Goal: Obtain resource: Download file/media

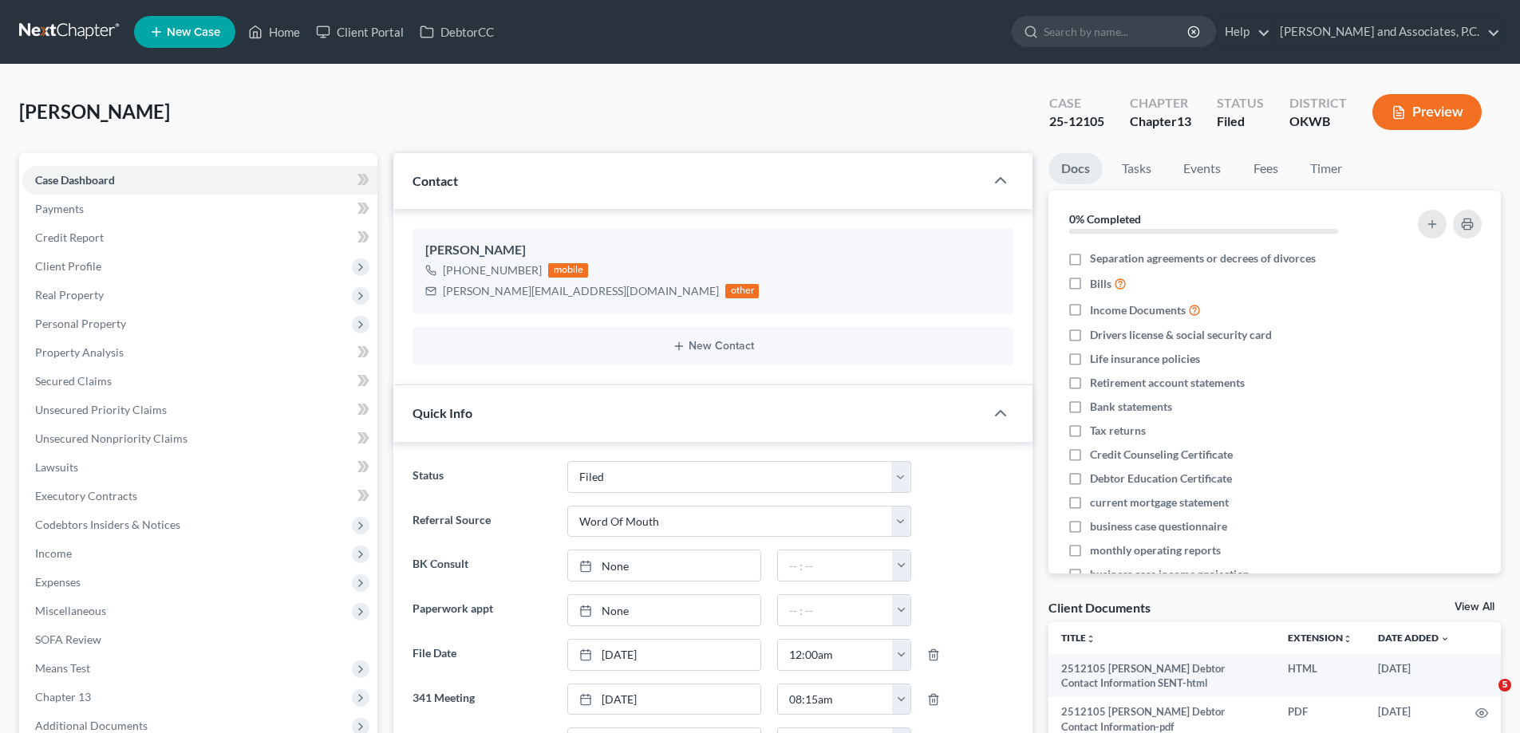
select select "5"
select select "0"
click at [282, 30] on link "Home" at bounding box center [274, 32] width 68 height 29
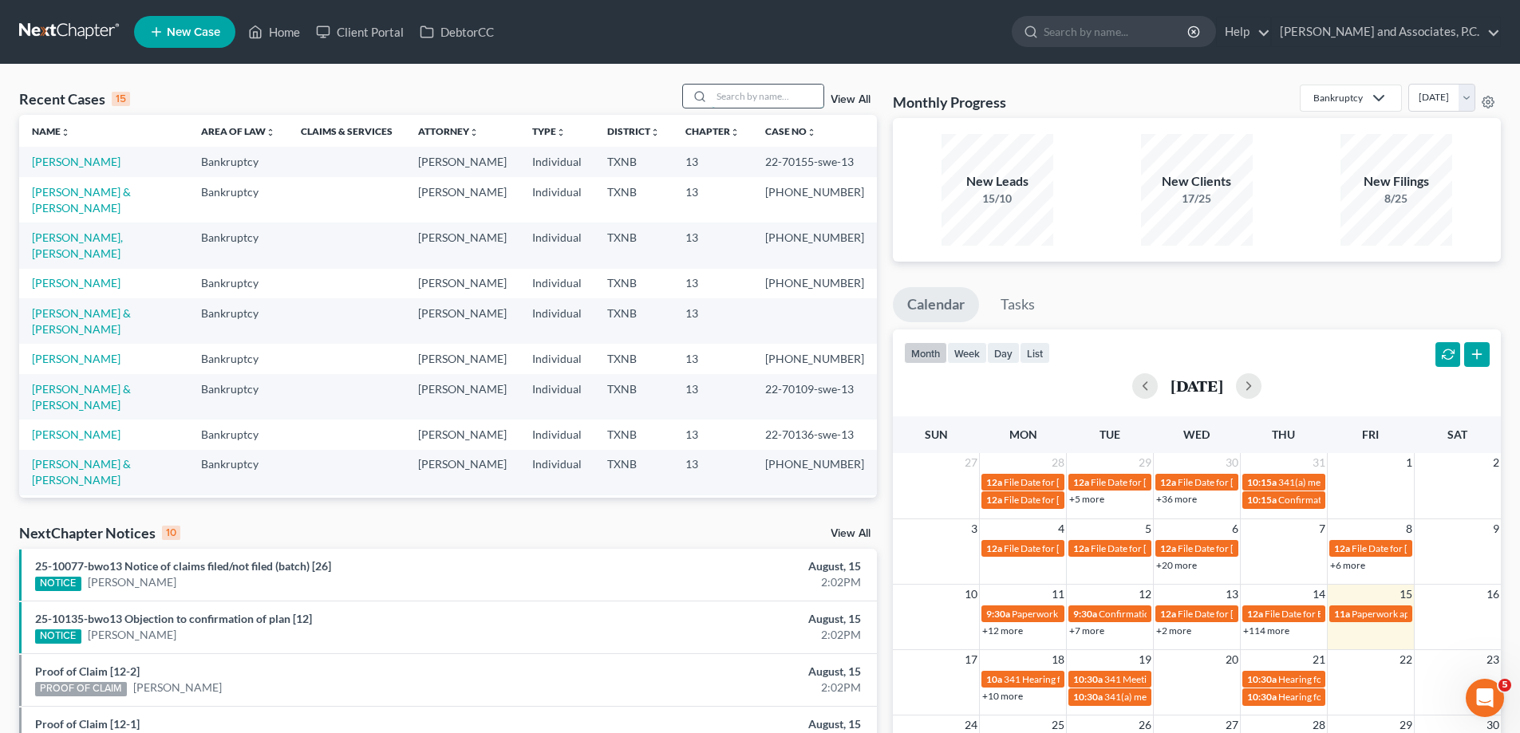
click at [754, 94] on input "search" at bounding box center [768, 96] width 112 height 23
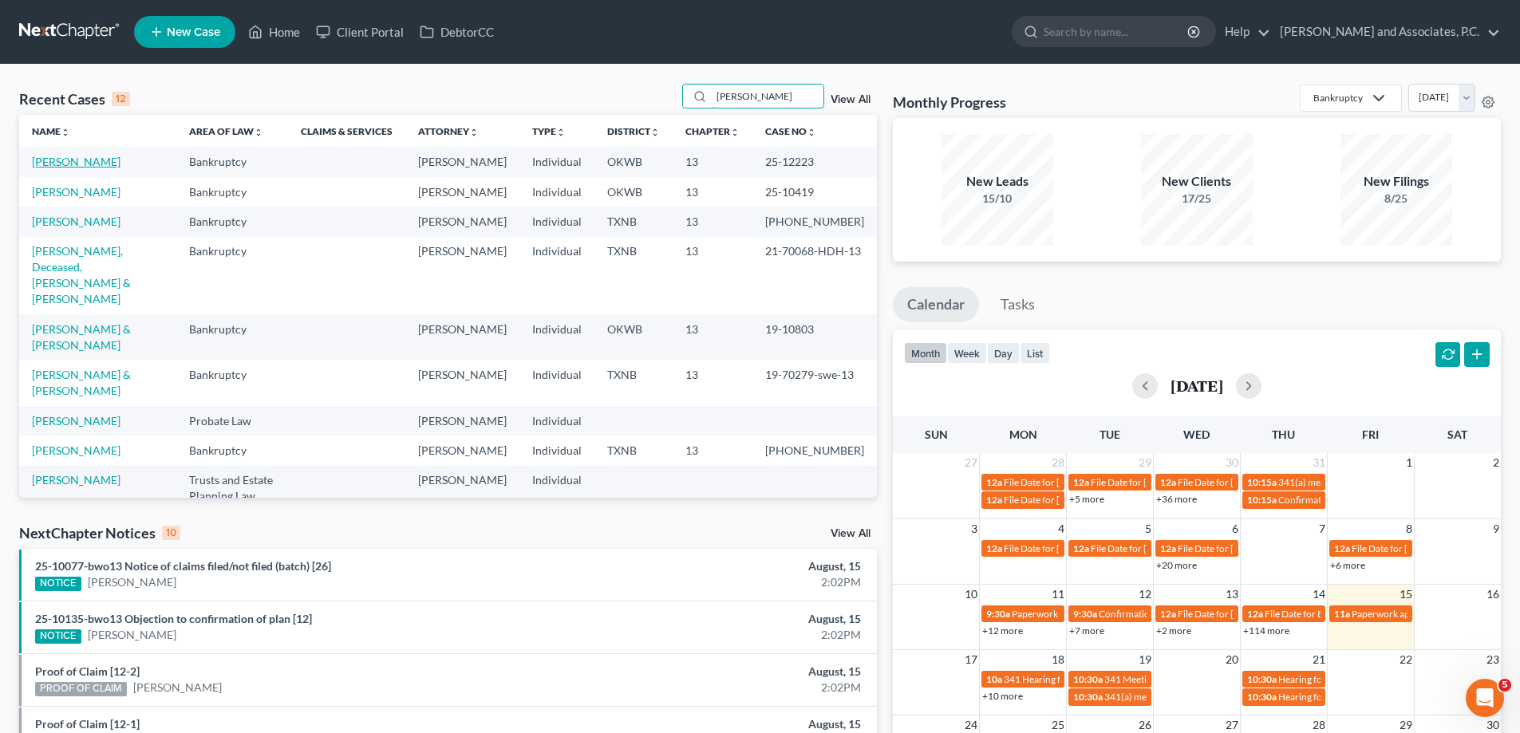
type input "[PERSON_NAME]"
click at [99, 166] on link "[PERSON_NAME]" at bounding box center [76, 162] width 89 height 14
select select "5"
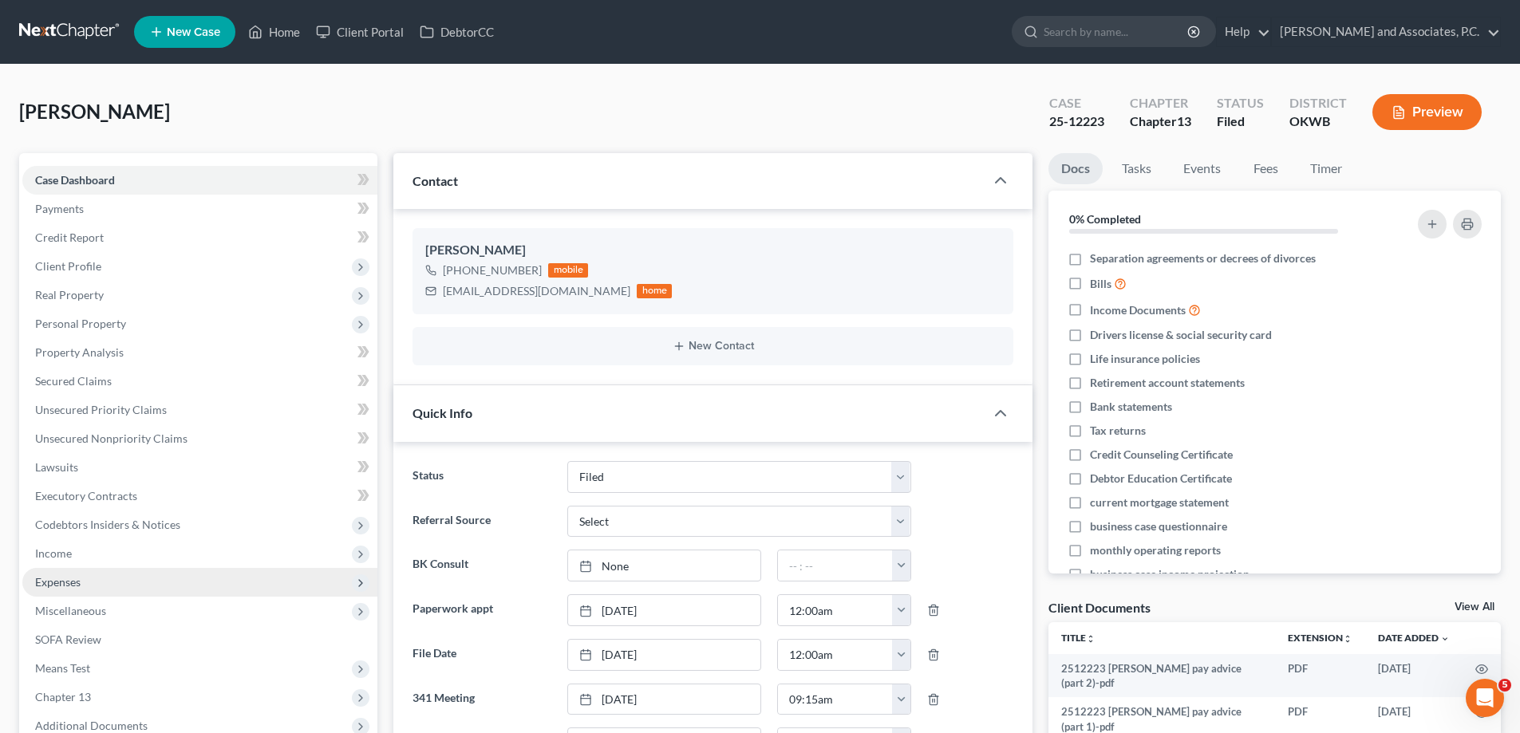
scroll to position [319, 0]
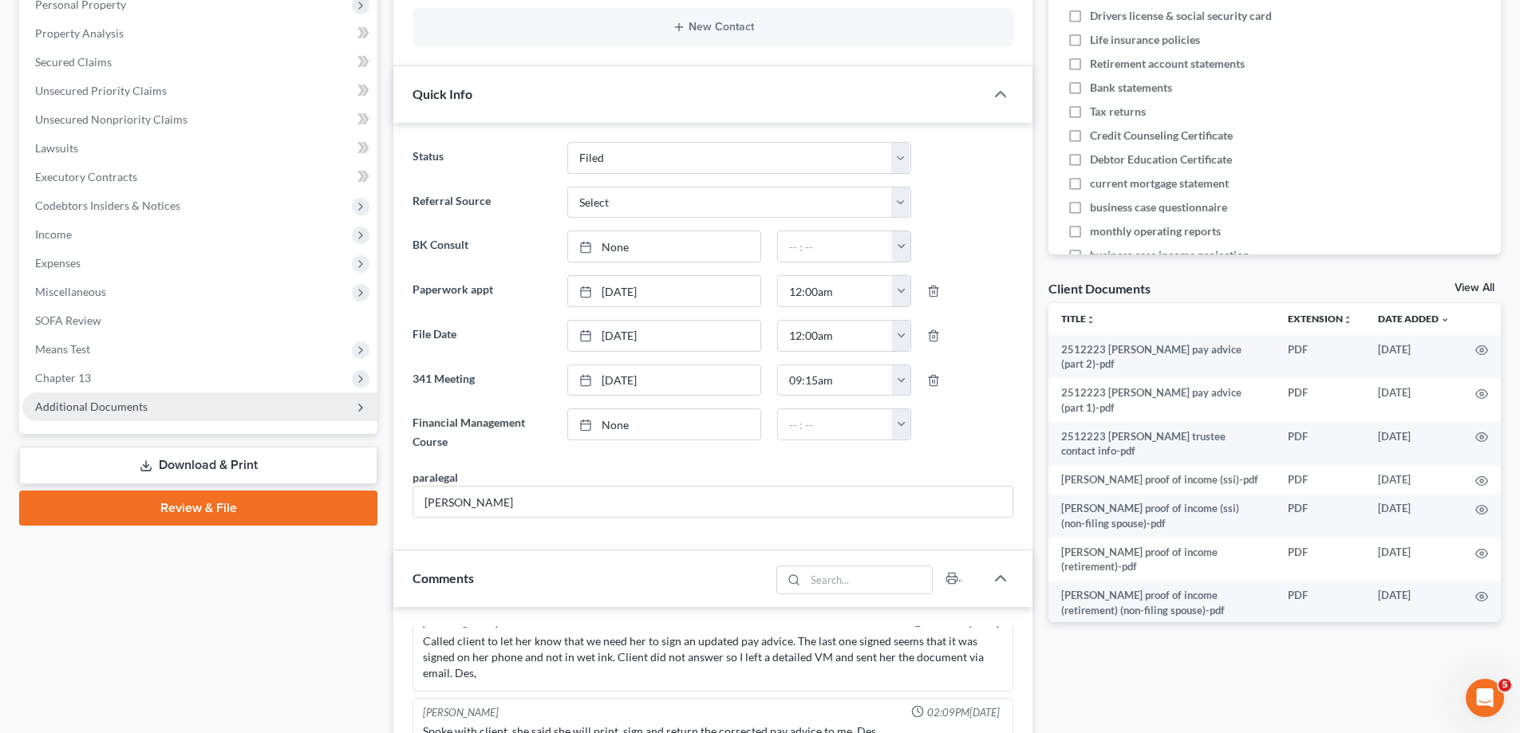
click at [133, 406] on span "Additional Documents" at bounding box center [91, 407] width 112 height 14
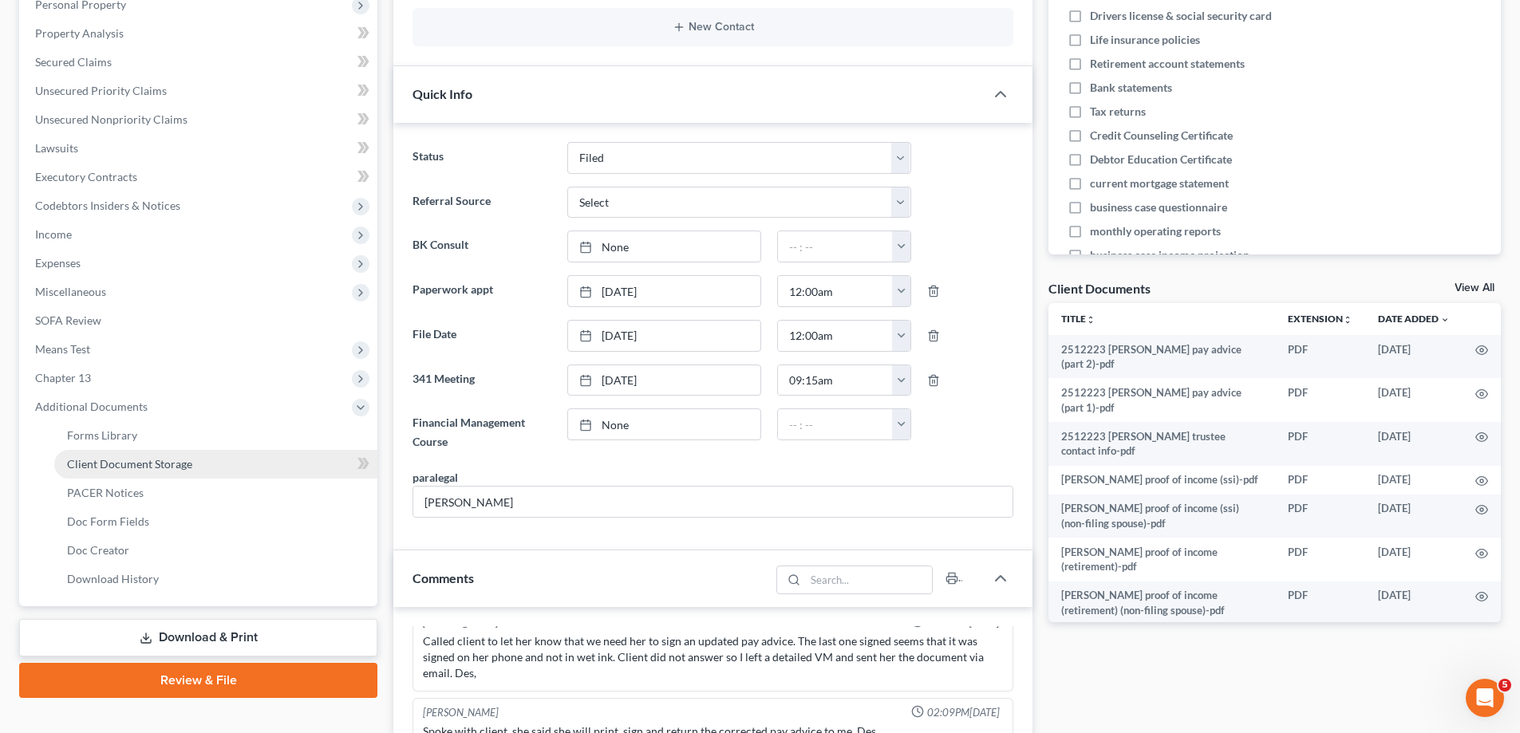
click at [145, 462] on span "Client Document Storage" at bounding box center [129, 464] width 125 height 14
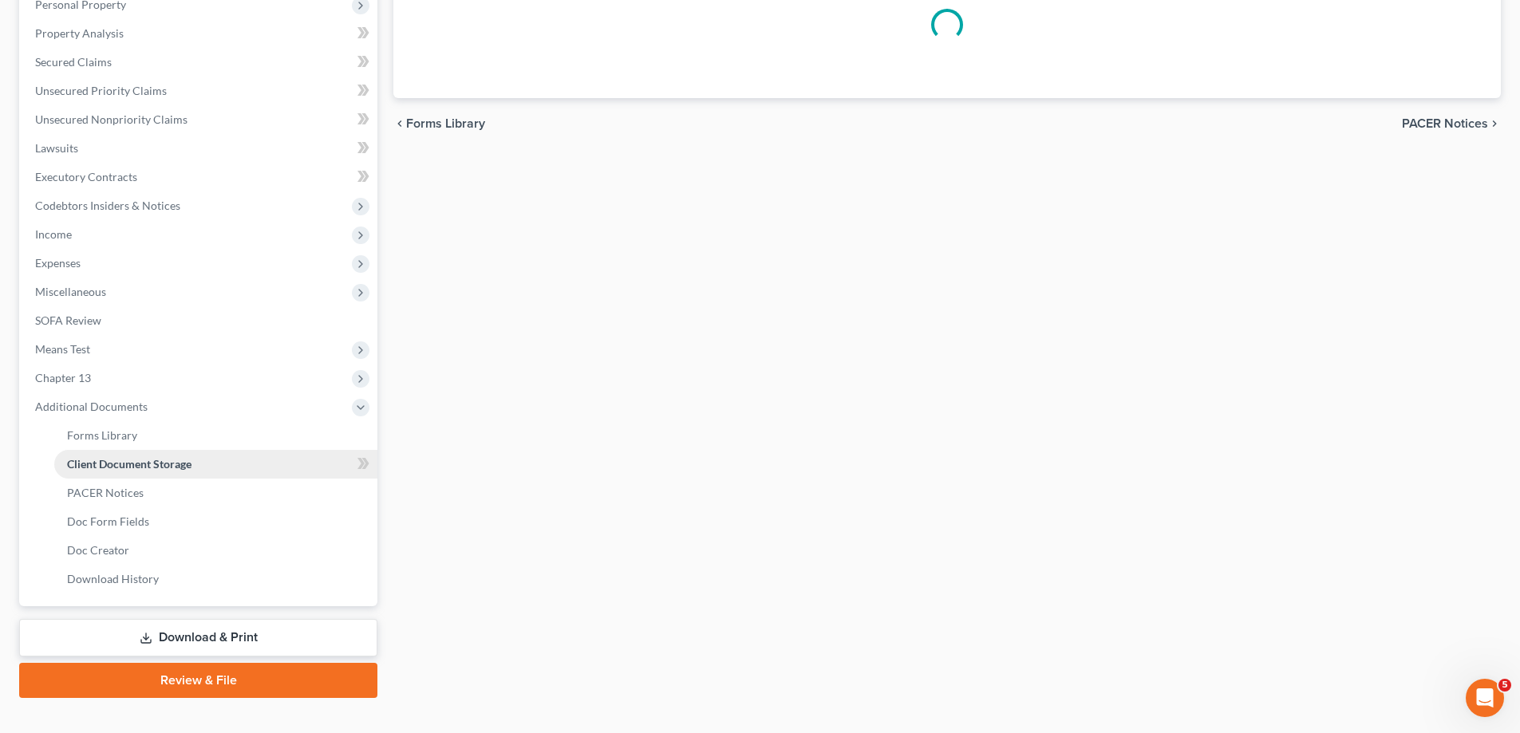
scroll to position [305, 0]
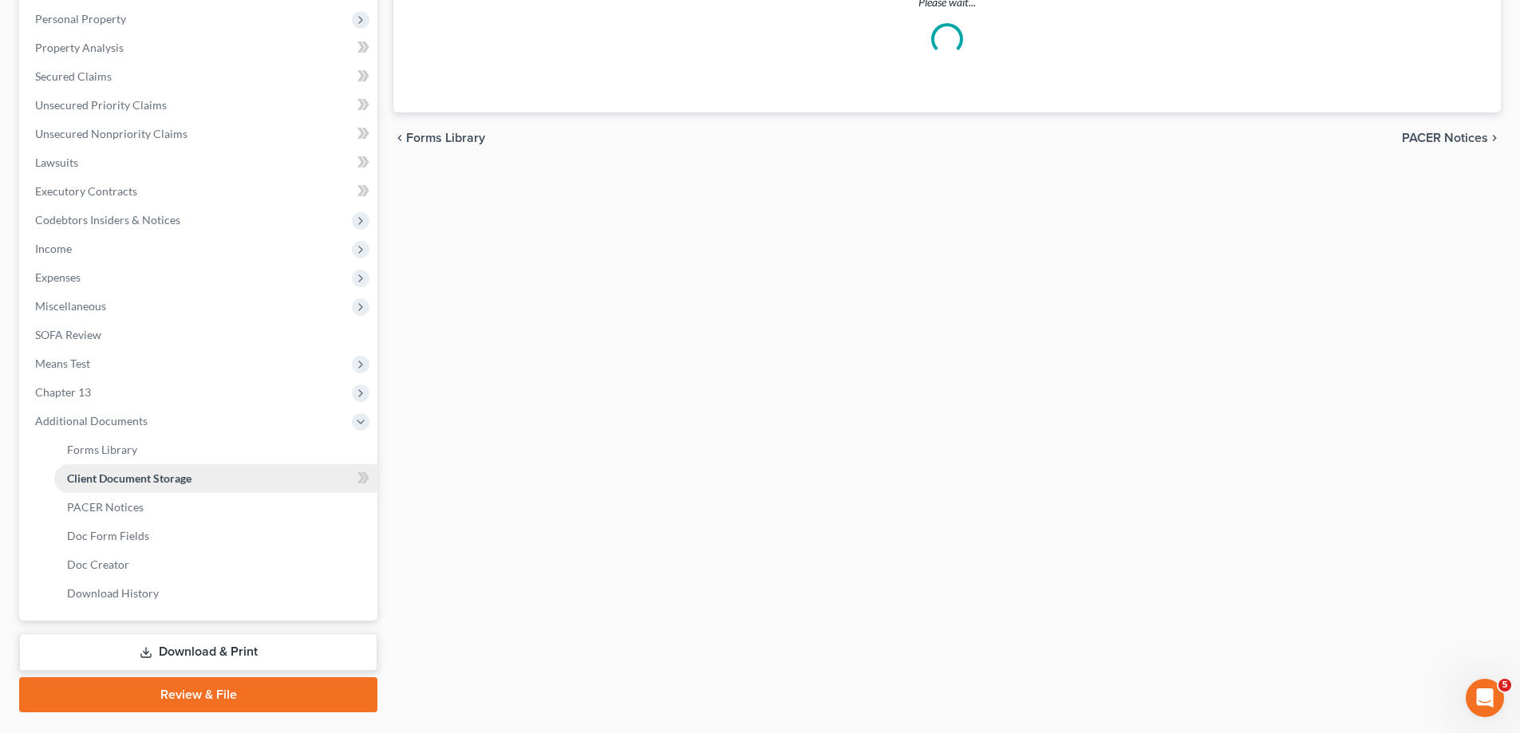
select select "0"
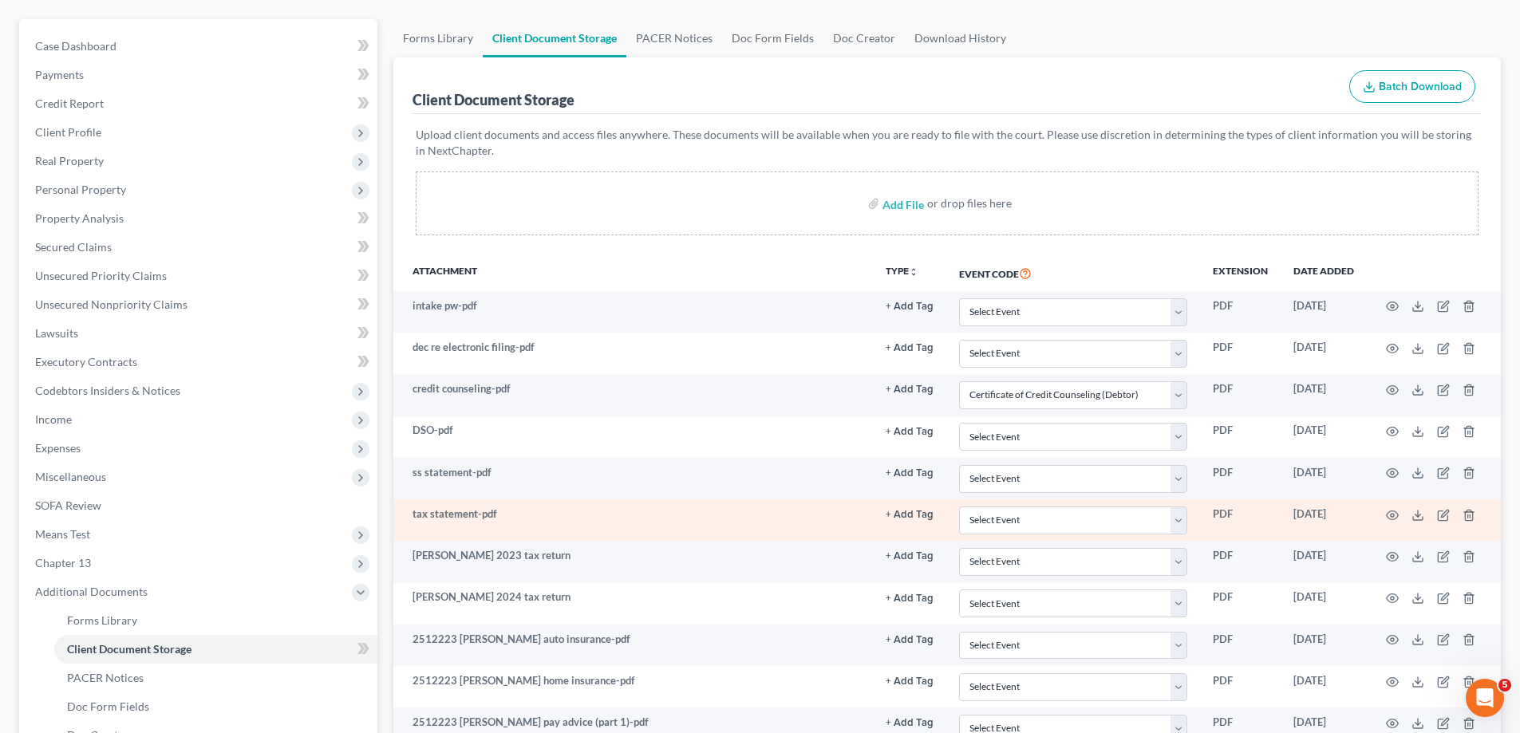
scroll to position [239, 0]
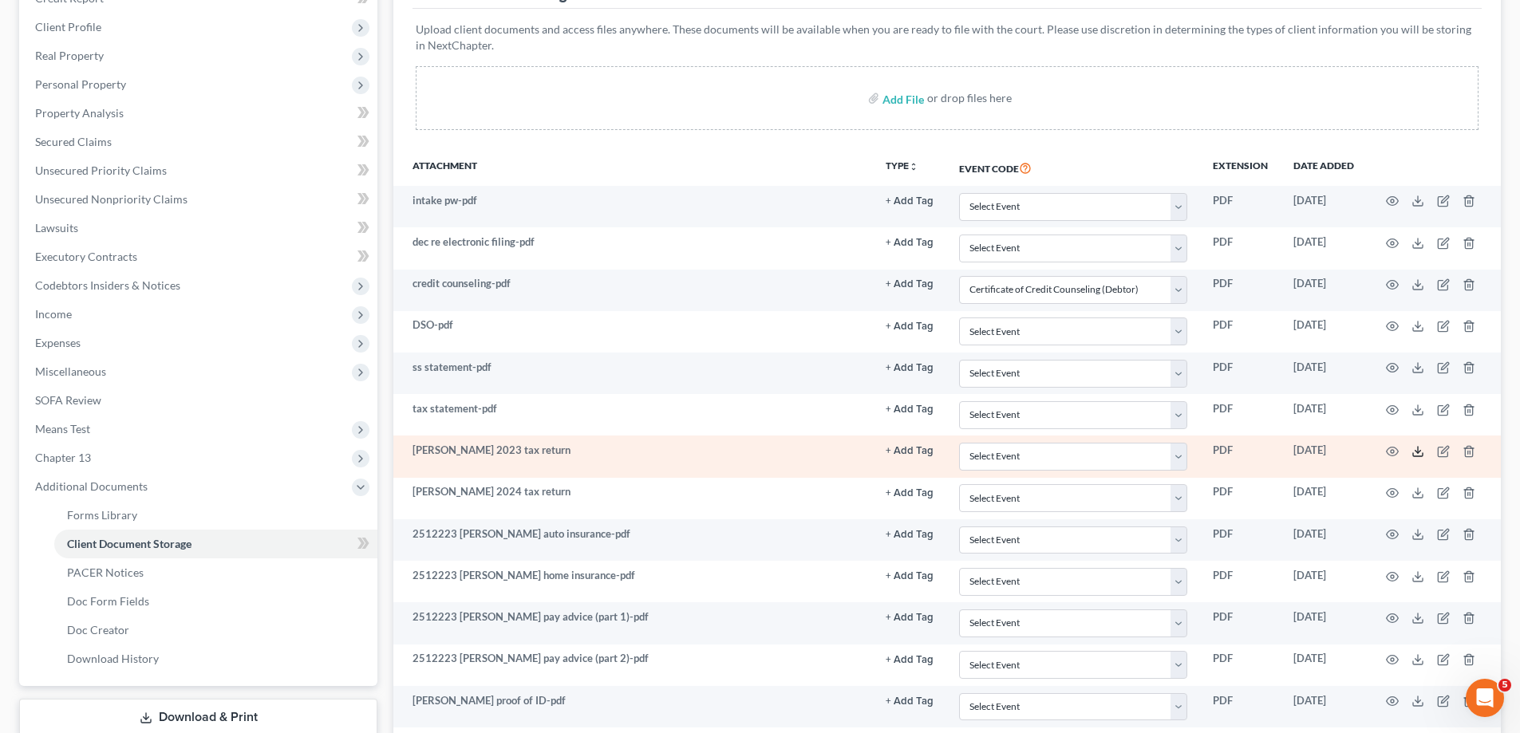
click at [1422, 450] on icon at bounding box center [1417, 451] width 13 height 13
click at [1389, 452] on icon "button" at bounding box center [1392, 451] width 13 height 13
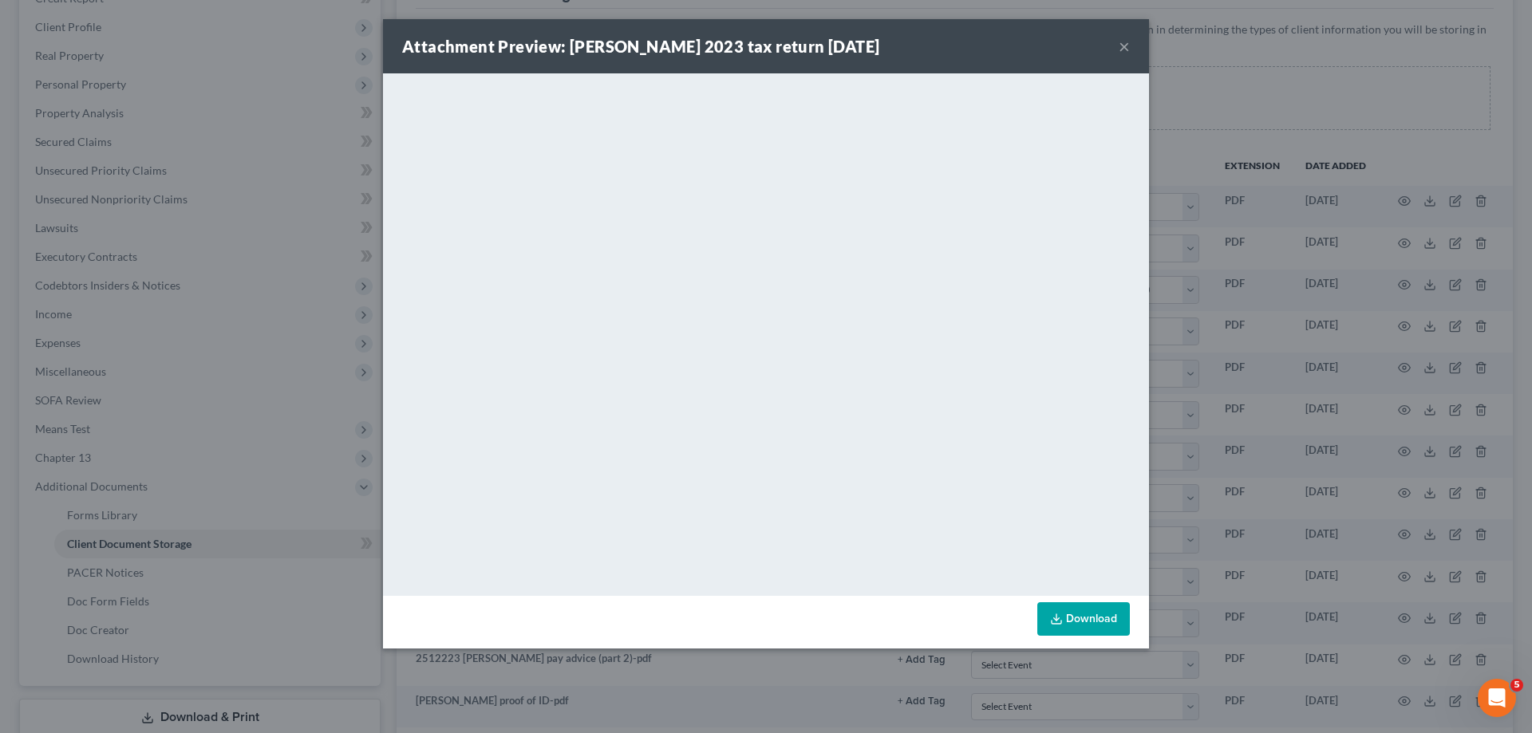
drag, startPoint x: 1125, startPoint y: 42, endPoint x: 1113, endPoint y: 73, distance: 33.3
click at [1125, 42] on button "×" at bounding box center [1124, 46] width 11 height 19
